Goal: Task Accomplishment & Management: Manage account settings

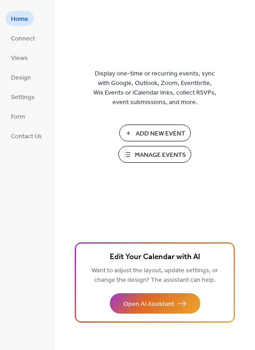
click at [151, 155] on span "Manage Events" at bounding box center [160, 156] width 51 height 10
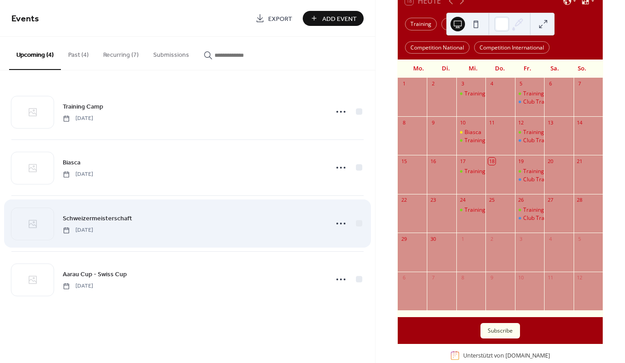
scroll to position [91, 0]
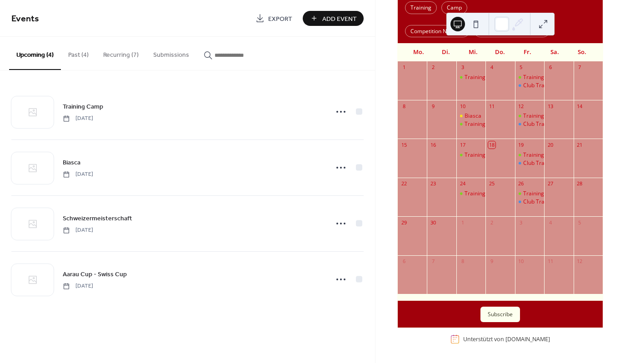
click at [109, 55] on button "Recurring (7)" at bounding box center [121, 53] width 50 height 32
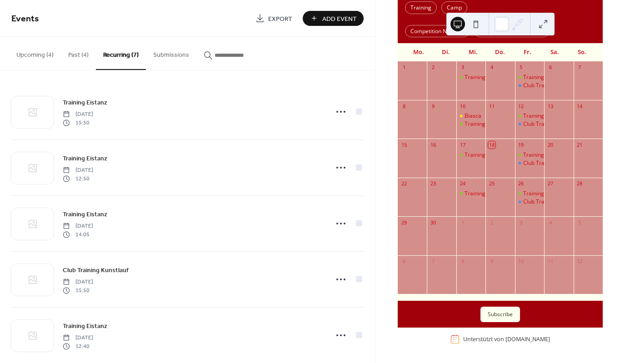
click at [23, 58] on button "Upcoming (4)" at bounding box center [35, 53] width 52 height 32
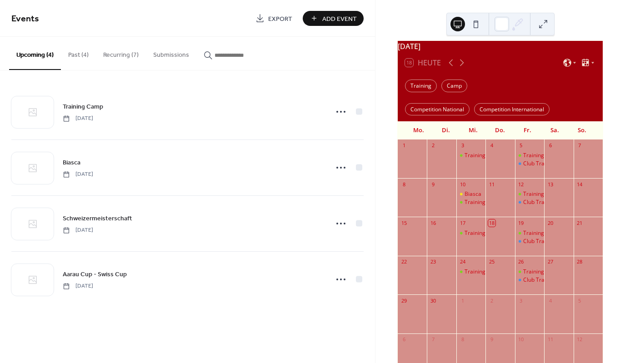
scroll to position [0, 0]
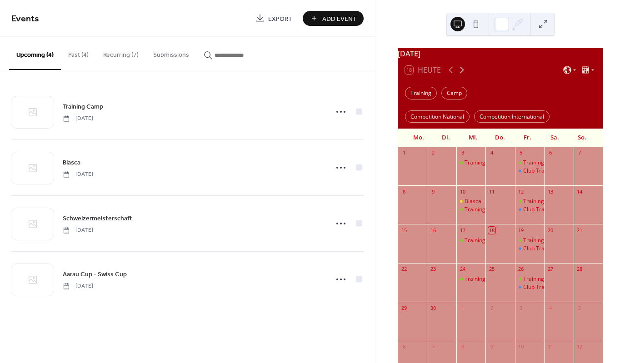
click at [461, 72] on icon at bounding box center [462, 70] width 11 height 11
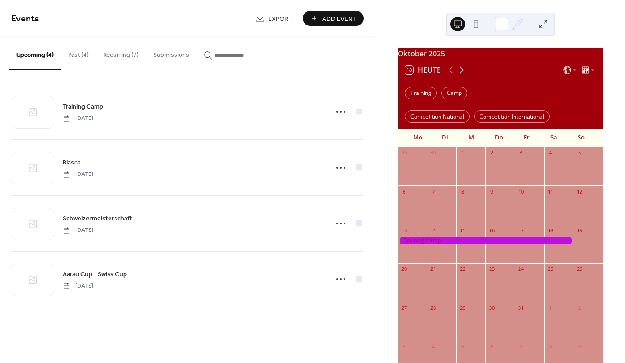
click at [461, 72] on icon at bounding box center [462, 70] width 11 height 11
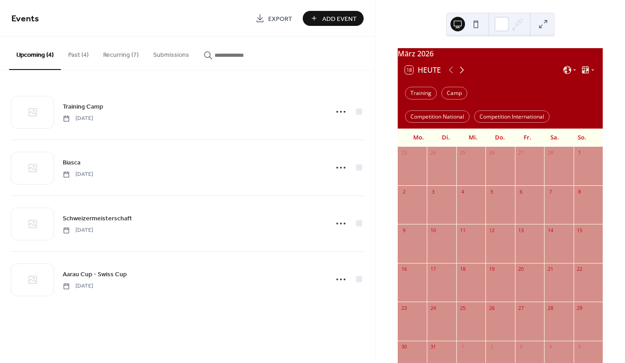
click at [461, 72] on icon at bounding box center [462, 70] width 11 height 11
